Goal: Task Accomplishment & Management: Use online tool/utility

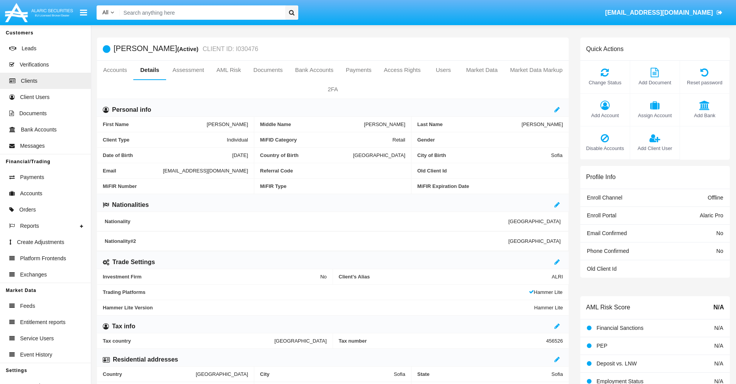
click at [482, 70] on link "Market Data" at bounding box center [482, 70] width 44 height 19
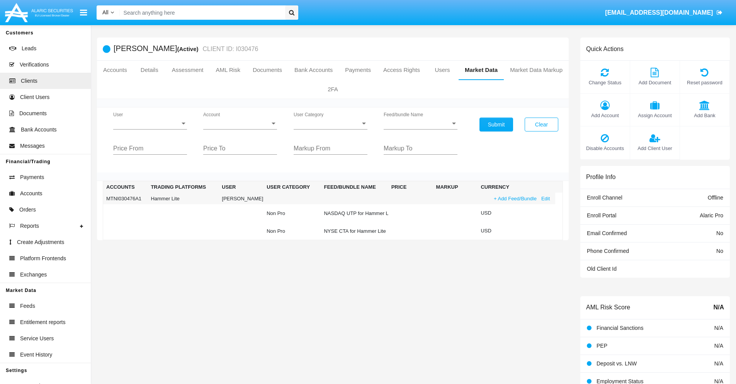
click at [514, 198] on link "+ Add Feed/Bundle" at bounding box center [515, 198] width 48 height 8
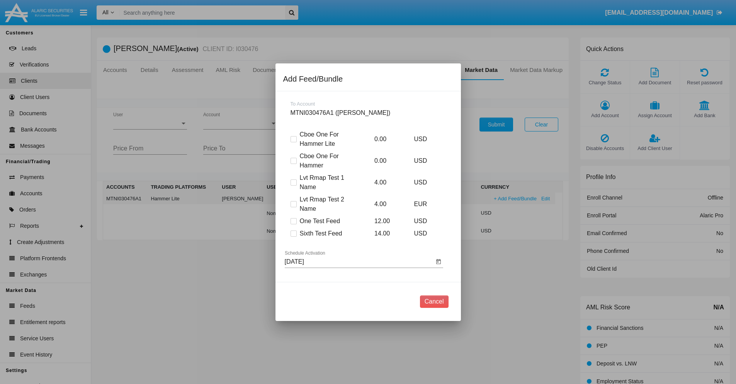
click at [293, 233] on span at bounding box center [294, 233] width 6 height 6
click at [293, 236] on input "Sixth Test Feed" at bounding box center [293, 236] width 0 height 0
checkbox input "true"
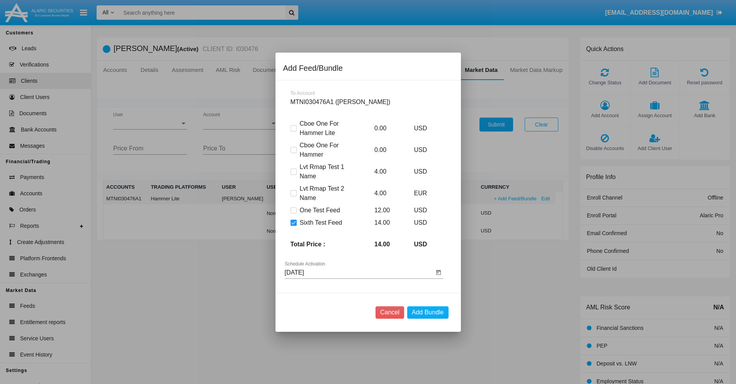
click at [359, 272] on input "[DATE]" at bounding box center [359, 272] width 149 height 7
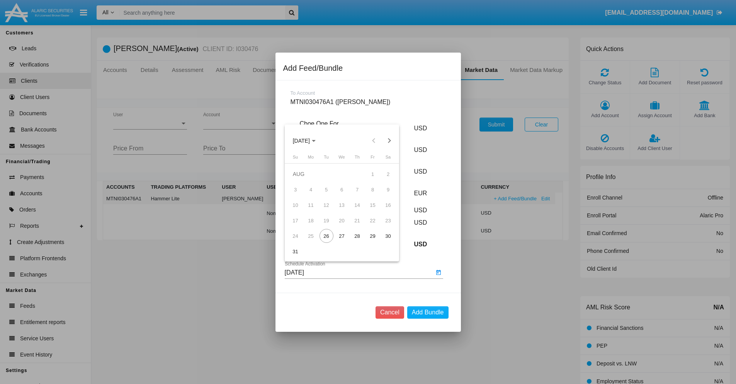
click at [308, 140] on span "AUG 2025" at bounding box center [301, 141] width 17 height 6
click at [382, 211] on div "2027" at bounding box center [382, 211] width 24 height 14
click at [328, 211] on div "OCT" at bounding box center [328, 211] width 24 height 14
click at [357, 236] on div "28" at bounding box center [357, 236] width 14 height 14
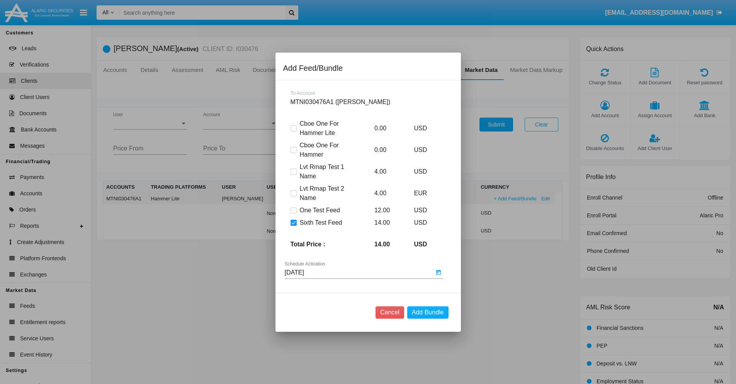
type input "10/28/27"
click at [428, 312] on button "Add Bundle" at bounding box center [427, 312] width 41 height 12
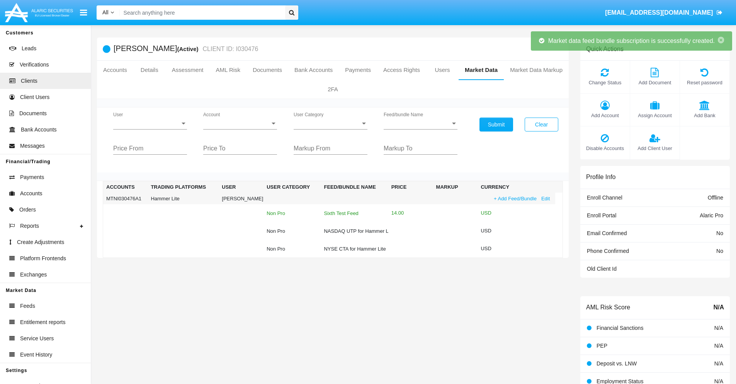
click at [351, 213] on div "Sixth Test Feed" at bounding box center [354, 213] width 61 height 5
